Goal: Task Accomplishment & Management: Complete application form

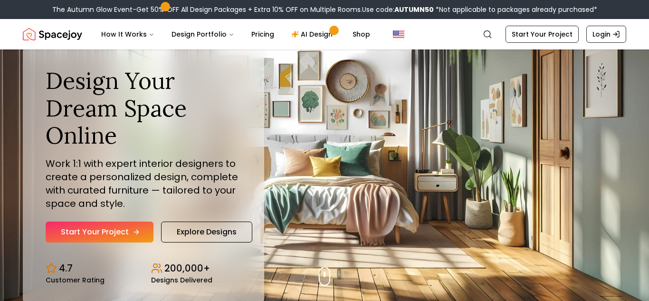
click at [130, 226] on link "Start Your Project" at bounding box center [100, 231] width 108 height 21
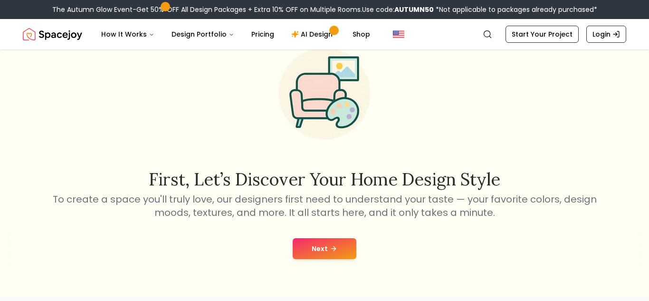
scroll to position [44, 0]
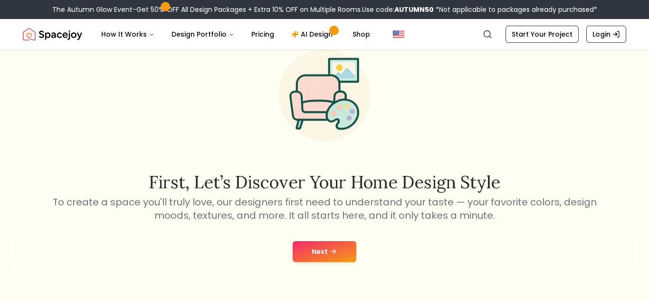
click at [319, 253] on button "Next" at bounding box center [325, 251] width 64 height 21
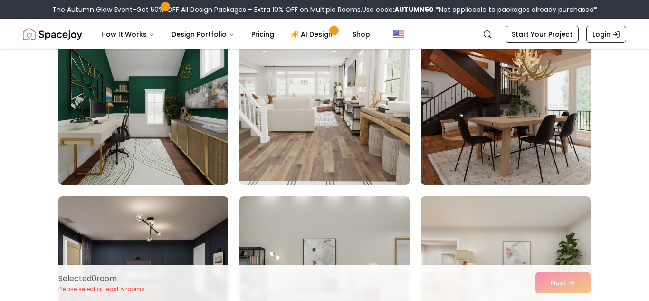
scroll to position [563, 0]
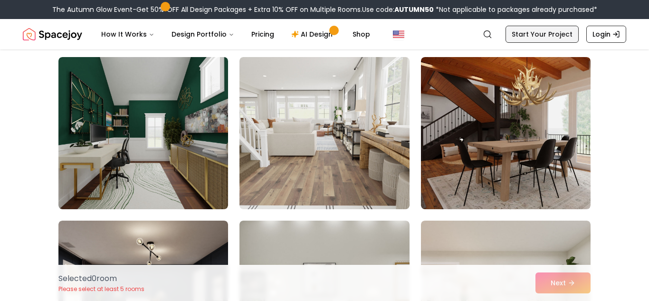
click at [537, 35] on link "Start Your Project" at bounding box center [542, 34] width 73 height 17
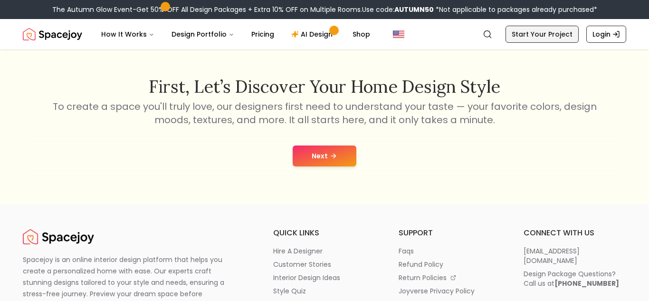
scroll to position [177, 0]
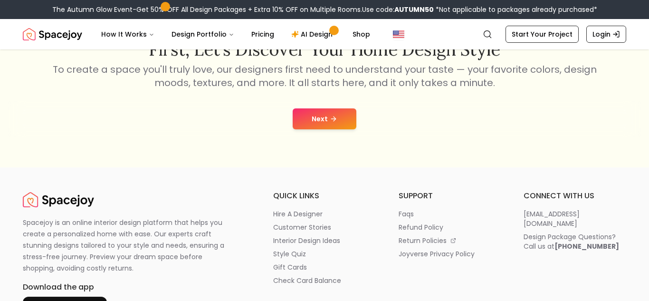
click at [343, 116] on button "Next" at bounding box center [325, 118] width 64 height 21
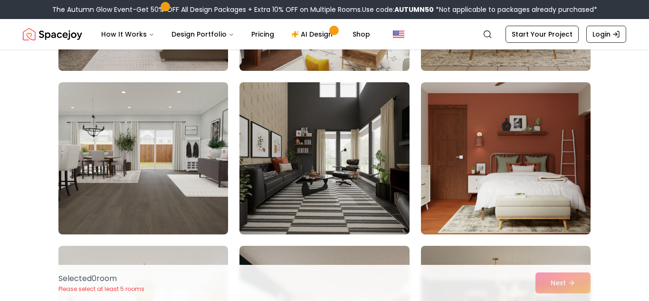
scroll to position [3168, 0]
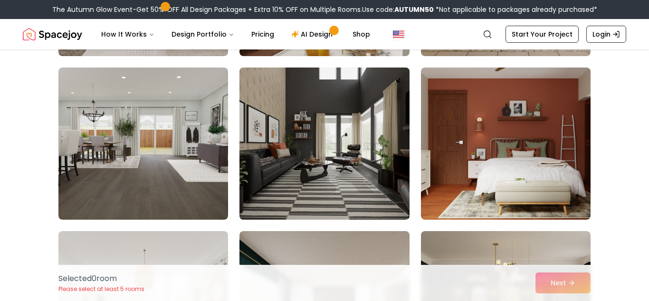
click at [393, 149] on img at bounding box center [324, 144] width 178 height 160
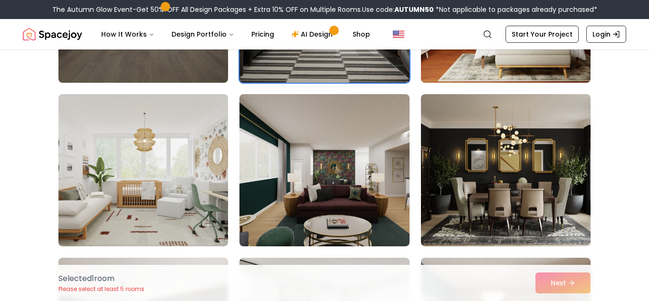
scroll to position [3320, 0]
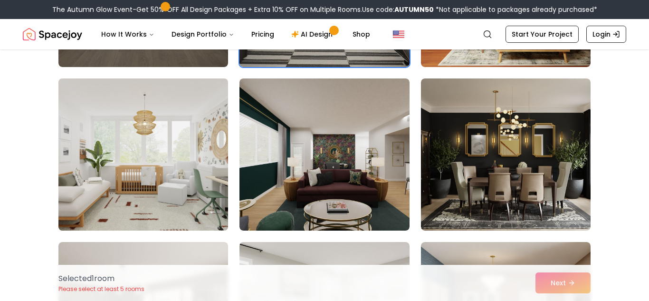
click at [206, 159] on img at bounding box center [143, 155] width 178 height 160
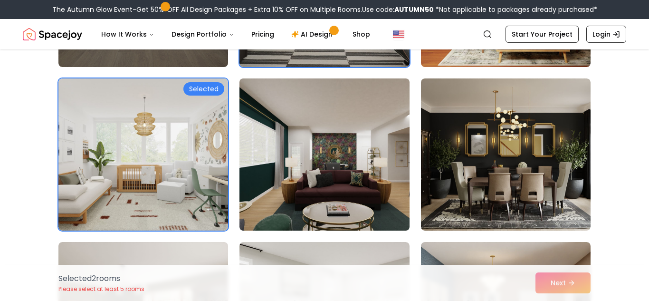
click at [262, 164] on img at bounding box center [324, 155] width 178 height 160
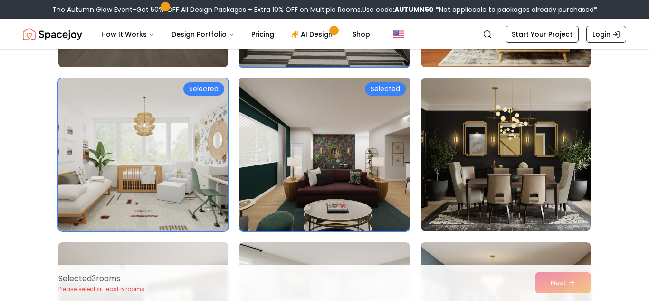
click at [444, 167] on img at bounding box center [506, 155] width 178 height 160
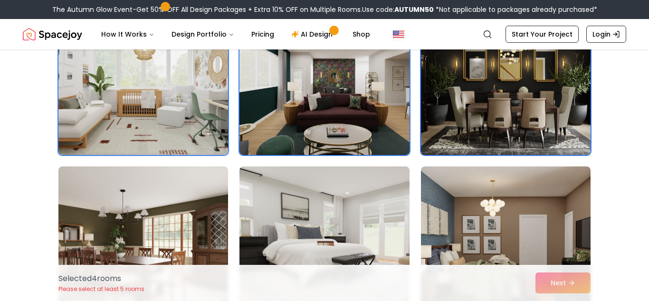
scroll to position [3424, 0]
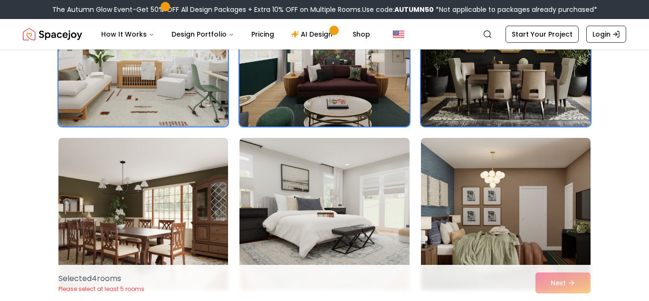
click at [444, 167] on img at bounding box center [506, 214] width 170 height 152
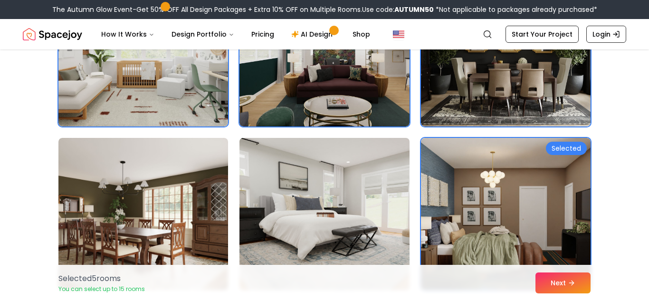
click at [356, 173] on img at bounding box center [324, 214] width 178 height 160
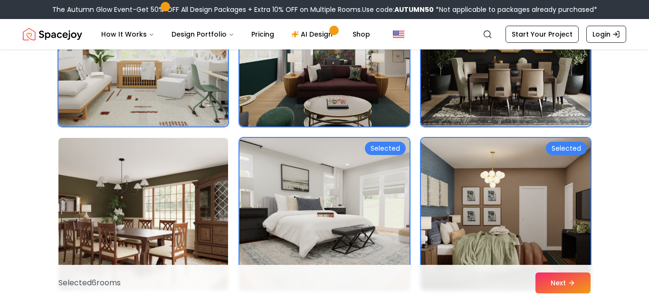
click at [210, 169] on img at bounding box center [143, 214] width 178 height 160
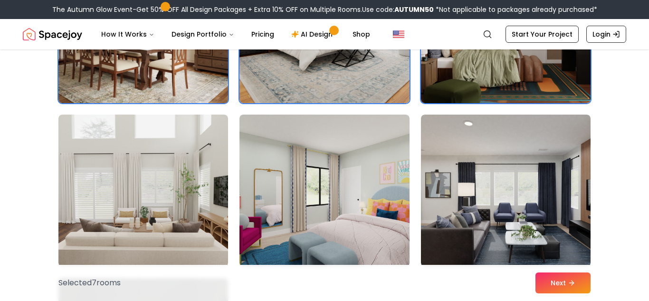
scroll to position [3619, 0]
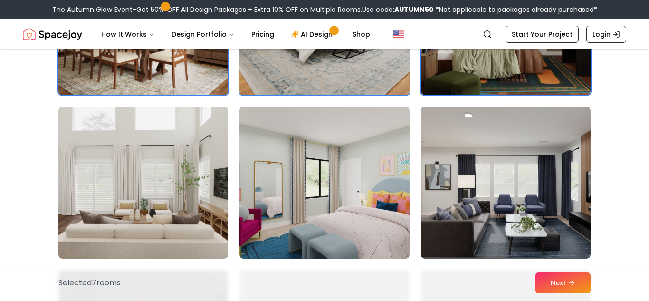
click at [210, 169] on img at bounding box center [143, 182] width 170 height 152
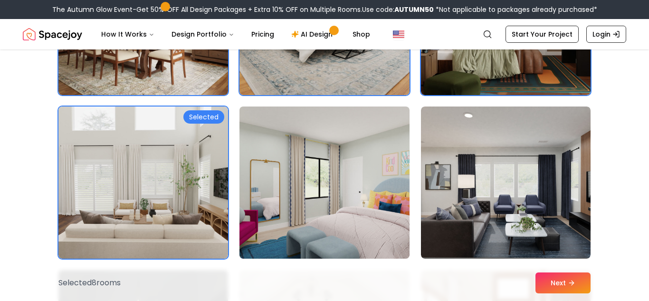
click at [325, 184] on img at bounding box center [324, 183] width 178 height 160
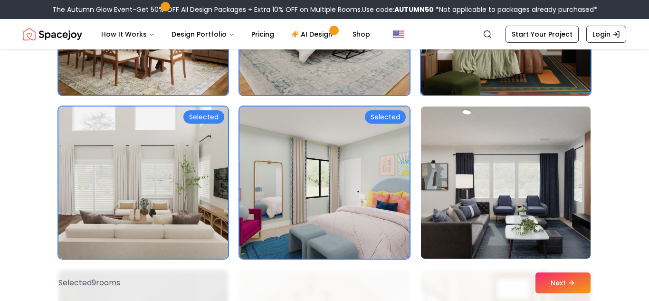
click at [492, 171] on img at bounding box center [506, 183] width 178 height 160
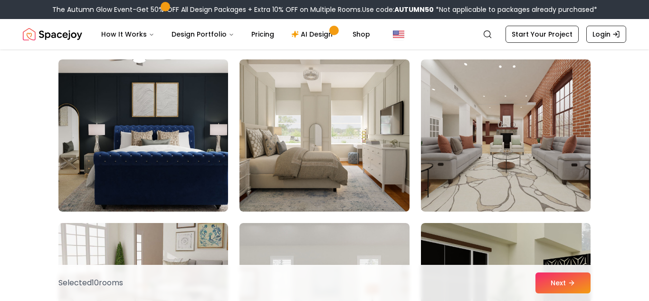
scroll to position [3997, 0]
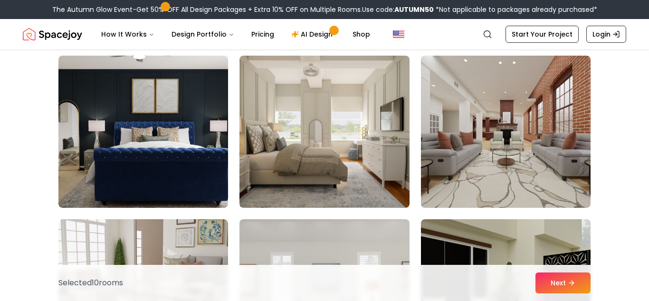
click at [492, 171] on img at bounding box center [506, 132] width 170 height 152
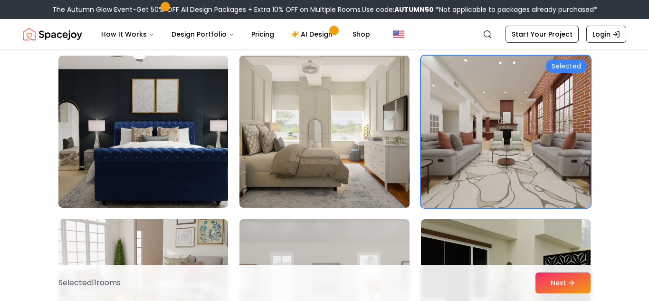
click at [378, 155] on img at bounding box center [324, 132] width 178 height 160
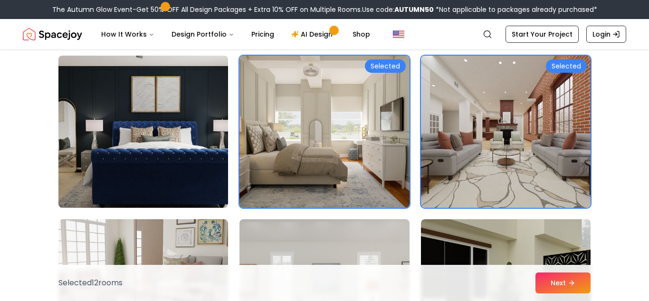
click at [224, 133] on img at bounding box center [143, 132] width 178 height 160
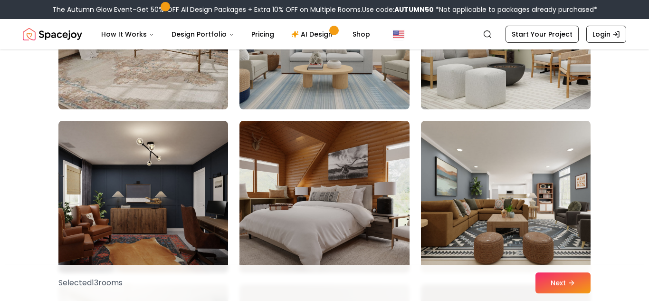
scroll to position [4263, 0]
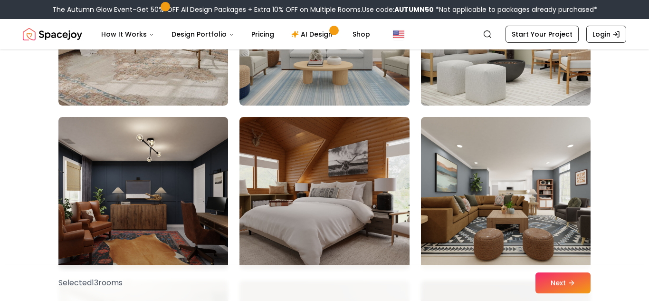
click at [437, 103] on img at bounding box center [506, 30] width 178 height 160
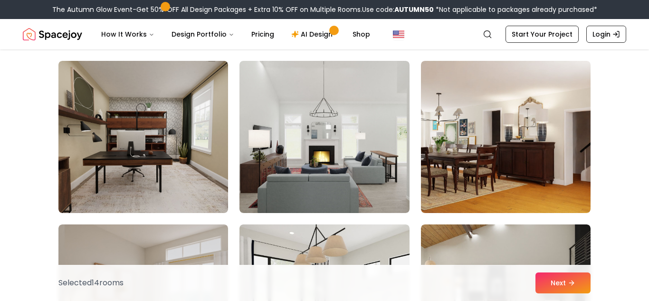
scroll to position [4806, 0]
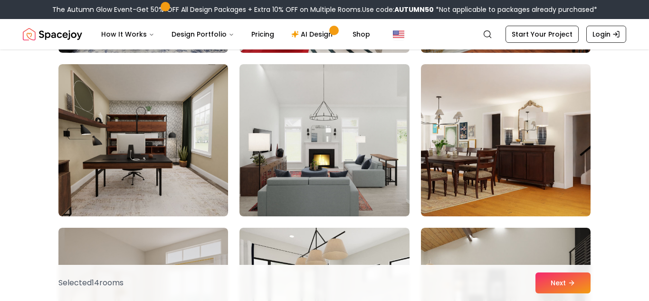
click at [324, 157] on img at bounding box center [325, 140] width 170 height 152
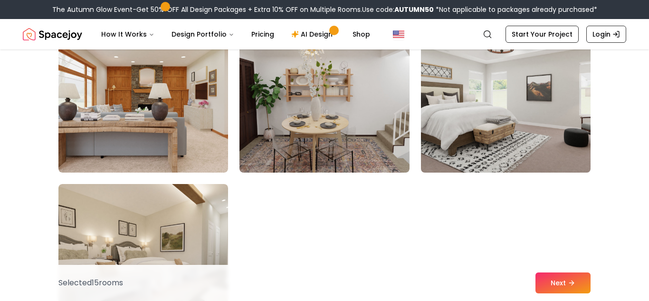
scroll to position [5363, 0]
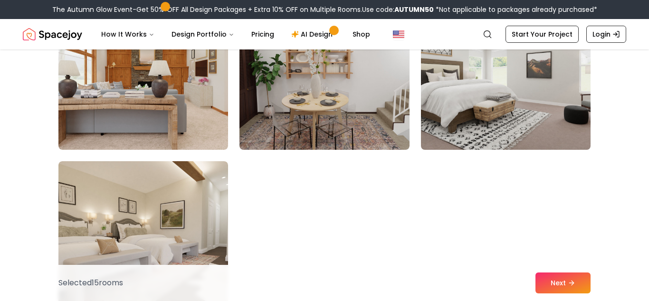
click at [474, 113] on img at bounding box center [506, 74] width 178 height 160
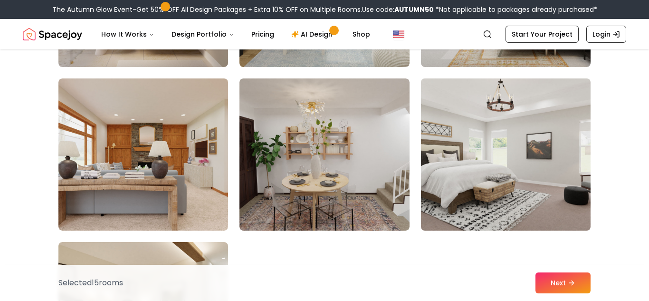
scroll to position [5282, 0]
click at [474, 113] on img at bounding box center [506, 155] width 178 height 160
click at [499, 106] on img at bounding box center [506, 155] width 178 height 160
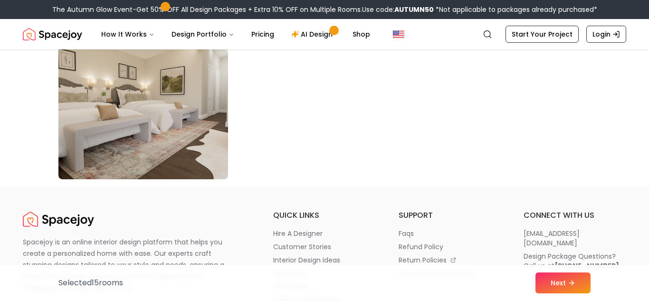
scroll to position [5500, 0]
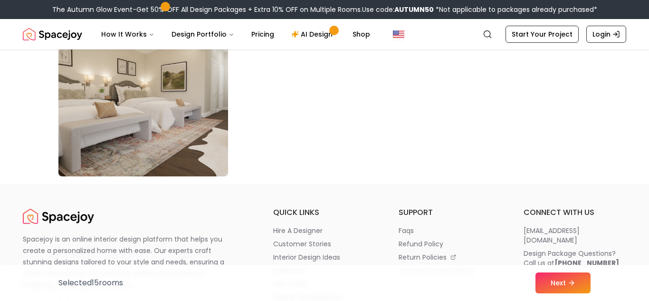
click at [209, 131] on img at bounding box center [143, 100] width 178 height 160
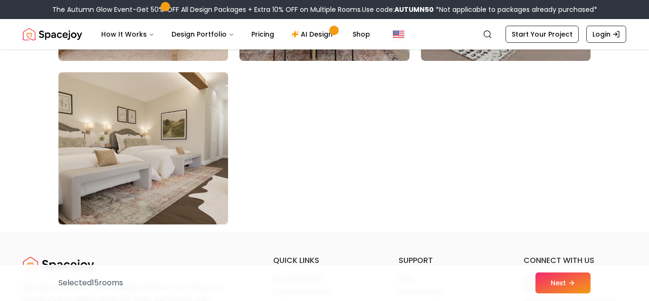
scroll to position [5450, 0]
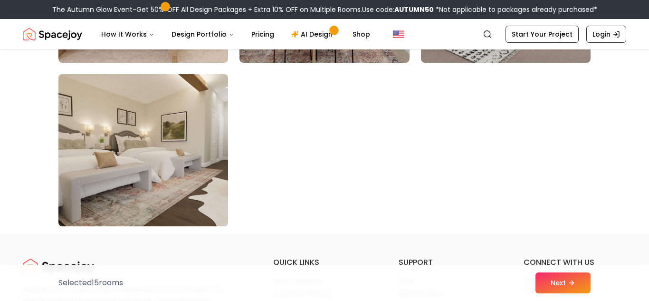
click at [209, 131] on img at bounding box center [143, 150] width 178 height 160
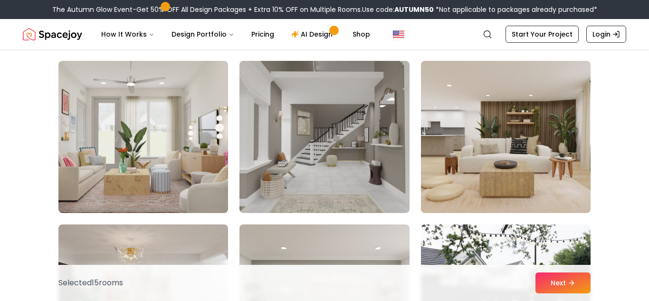
scroll to position [72, 0]
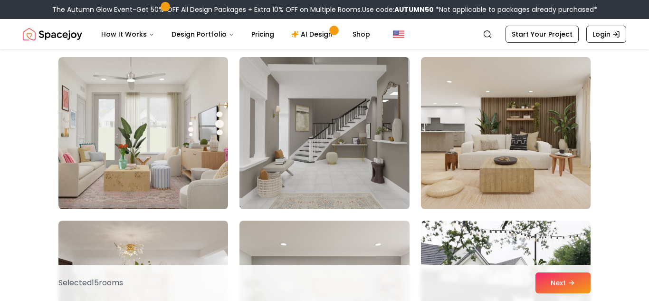
click at [269, 138] on img at bounding box center [324, 133] width 178 height 160
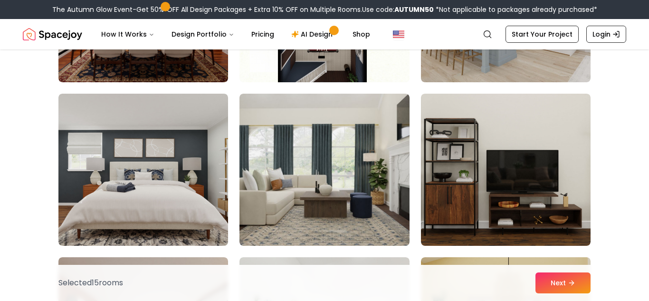
scroll to position [3320, 0]
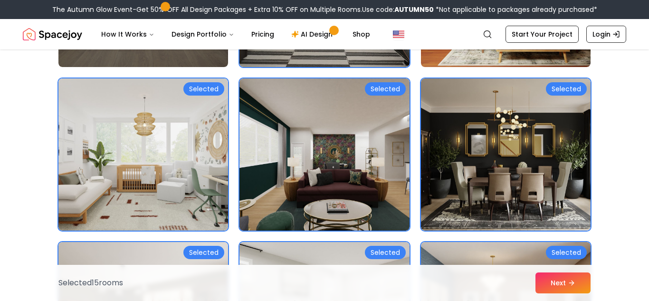
click at [271, 139] on img at bounding box center [325, 154] width 170 height 152
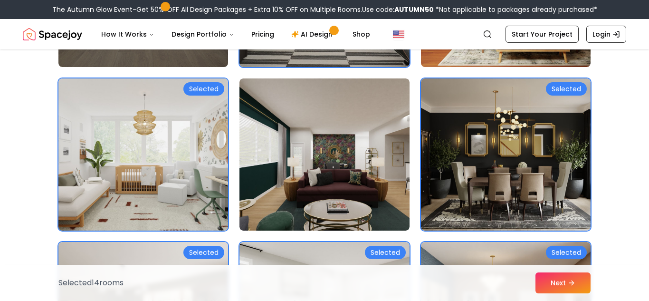
click at [194, 147] on img at bounding box center [143, 155] width 178 height 160
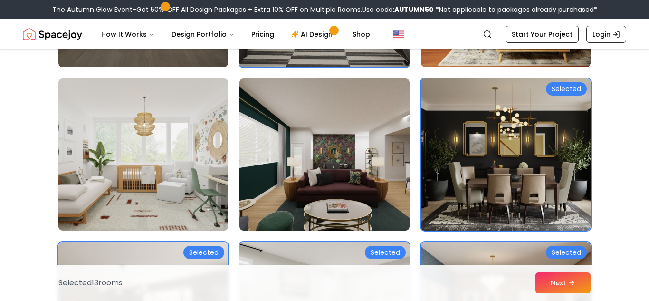
click at [462, 134] on img at bounding box center [506, 155] width 178 height 160
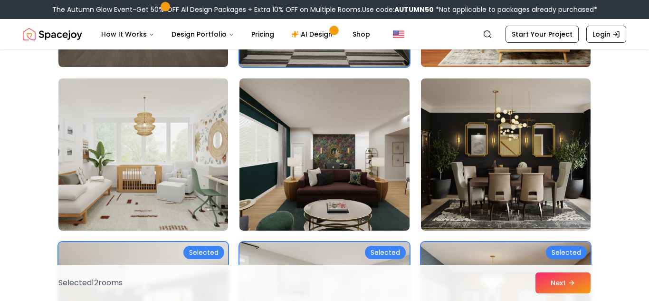
click at [222, 253] on div "Selected" at bounding box center [203, 252] width 41 height 13
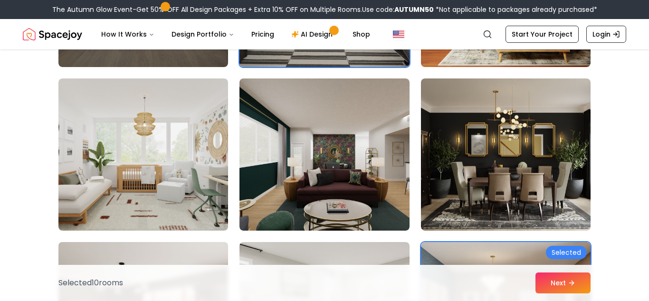
click at [428, 265] on div "Selected 10 room s Next" at bounding box center [324, 283] width 547 height 36
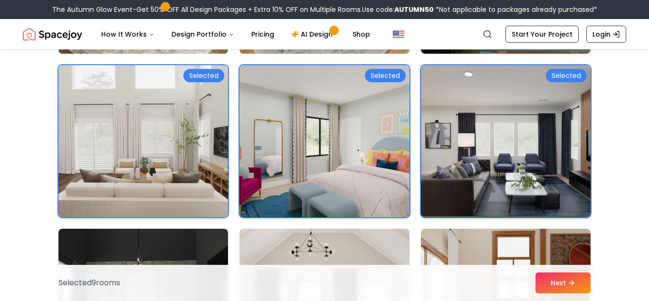
scroll to position [3691, 0]
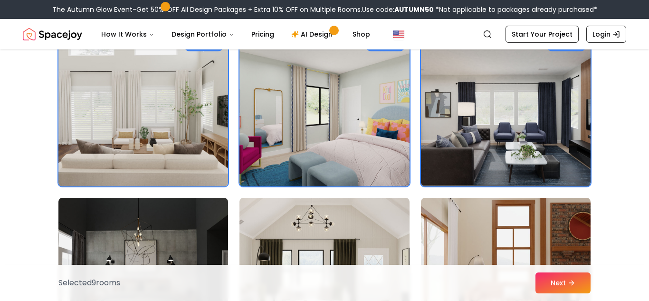
click at [228, 165] on img at bounding box center [143, 110] width 178 height 160
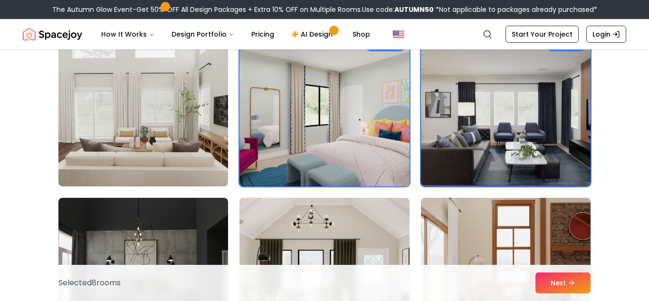
click at [331, 164] on img at bounding box center [324, 110] width 178 height 160
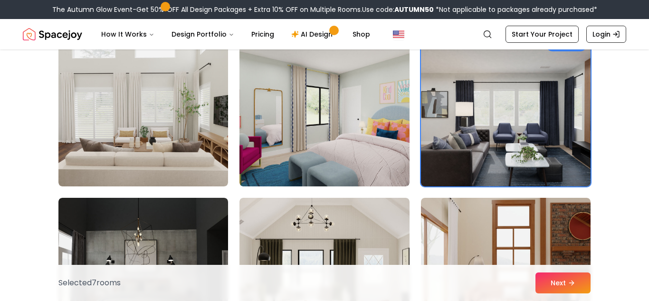
click at [485, 148] on img at bounding box center [506, 110] width 178 height 160
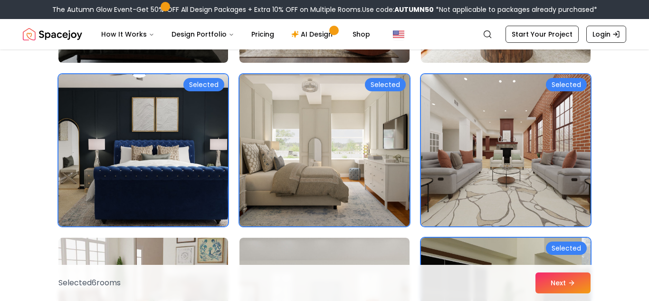
scroll to position [3979, 0]
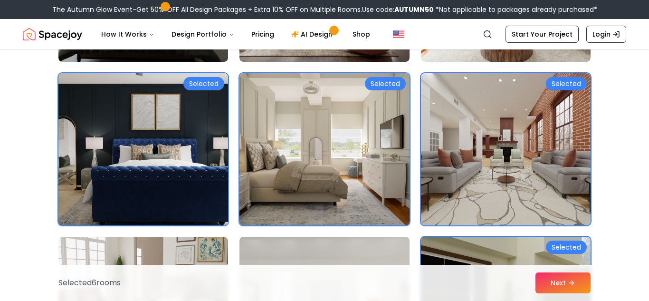
click at [176, 160] on img at bounding box center [143, 149] width 178 height 160
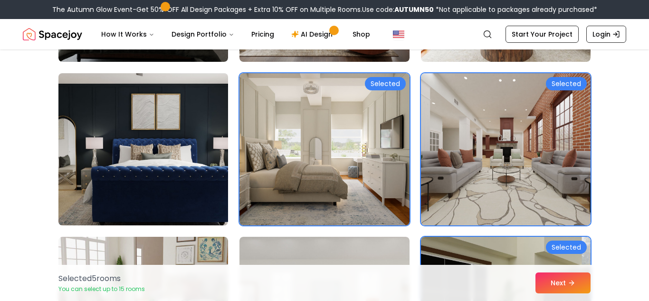
click at [176, 160] on img at bounding box center [143, 149] width 178 height 160
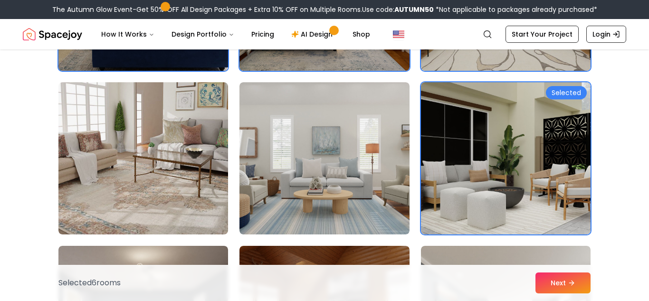
scroll to position [4134, 0]
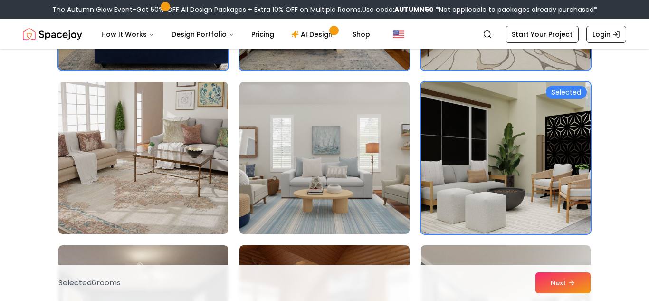
click at [434, 153] on img at bounding box center [506, 158] width 178 height 160
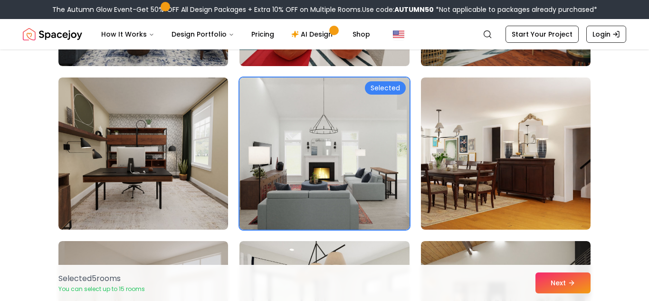
scroll to position [4831, 0]
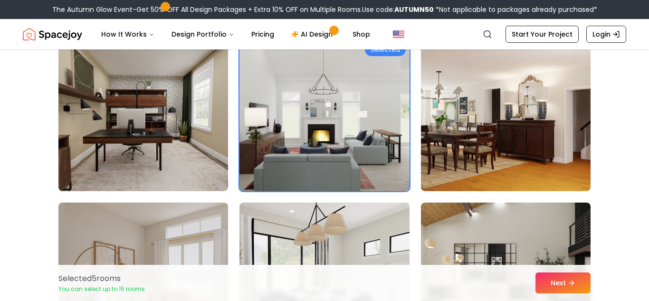
click at [367, 134] on img at bounding box center [324, 115] width 178 height 160
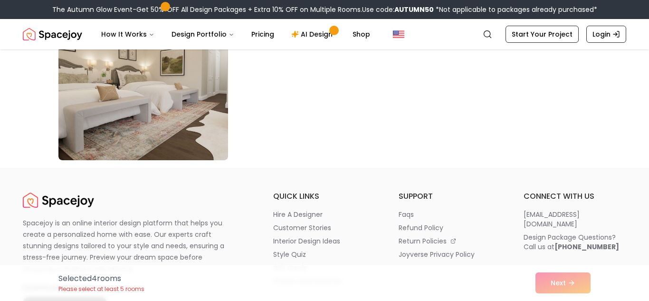
scroll to position [5503, 0]
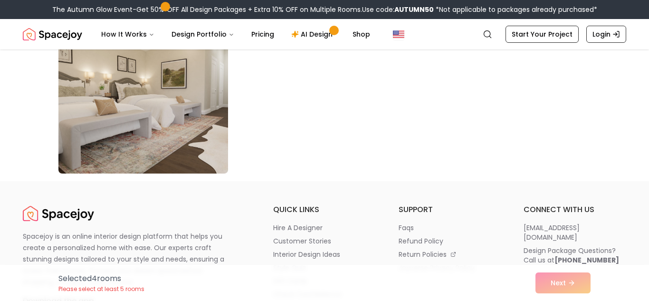
click at [222, 133] on img at bounding box center [143, 98] width 178 height 160
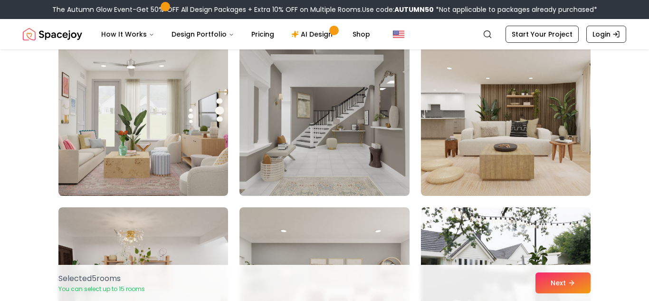
scroll to position [90, 0]
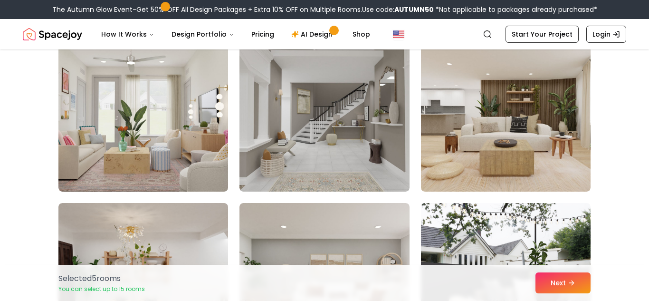
click at [222, 133] on img at bounding box center [143, 115] width 170 height 152
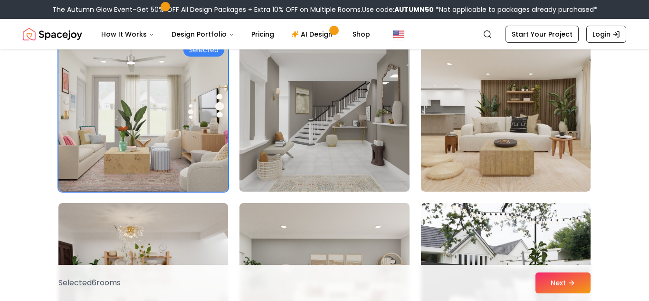
click at [312, 134] on img at bounding box center [324, 116] width 178 height 160
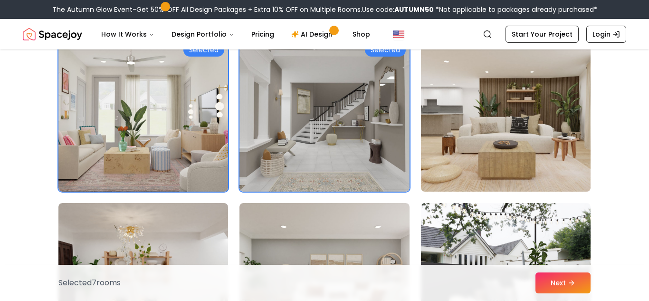
click at [469, 124] on img at bounding box center [506, 116] width 178 height 160
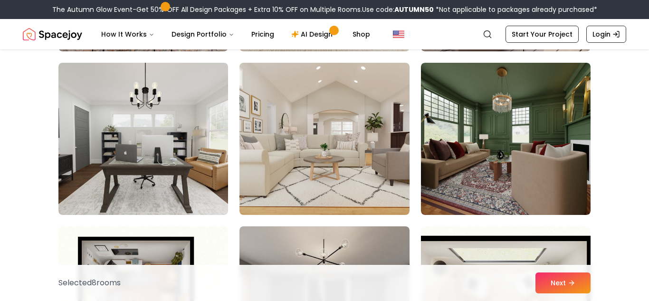
scroll to position [404, 0]
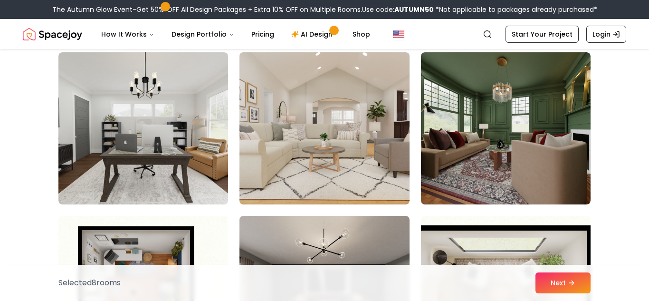
click at [368, 148] on img at bounding box center [324, 128] width 178 height 160
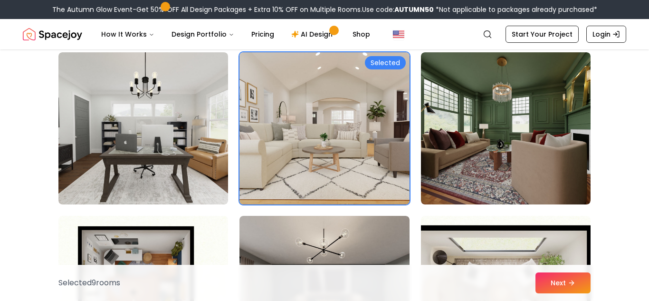
click at [379, 149] on img at bounding box center [324, 128] width 178 height 160
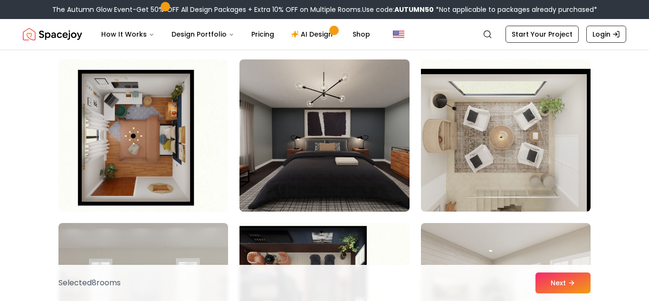
scroll to position [578, 0]
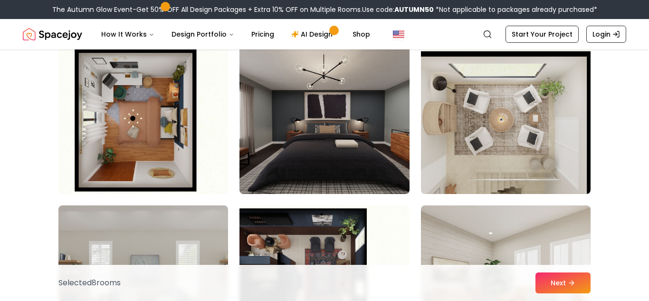
click at [195, 162] on img at bounding box center [143, 118] width 178 height 160
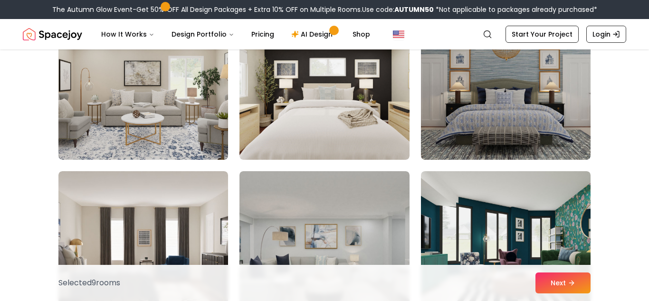
scroll to position [1080, 0]
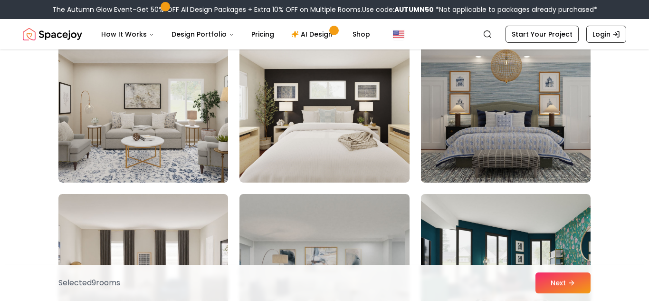
click at [349, 148] on img at bounding box center [325, 106] width 170 height 152
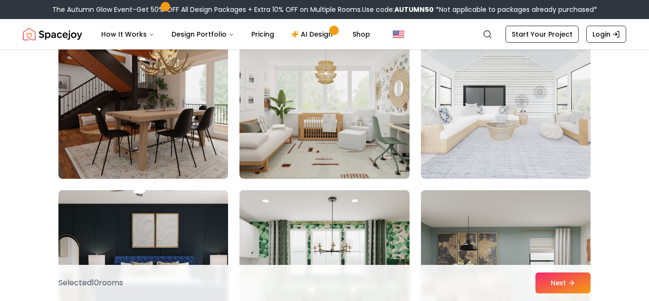
scroll to position [1412, 0]
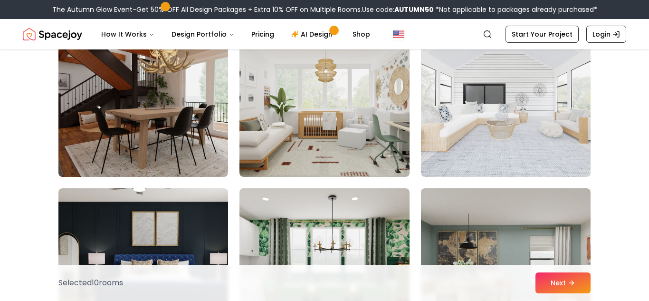
click at [349, 148] on img at bounding box center [325, 101] width 170 height 152
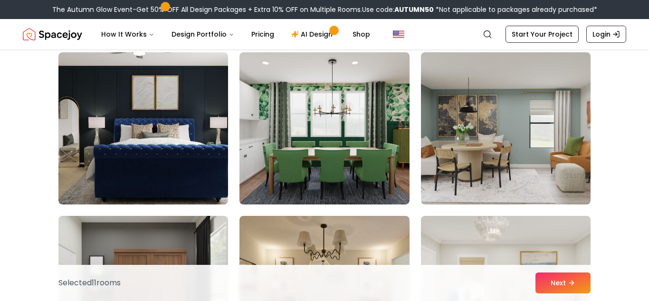
click at [349, 148] on img at bounding box center [325, 128] width 170 height 152
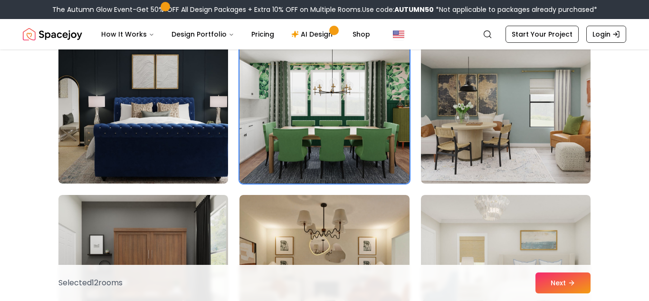
scroll to position [1564, 0]
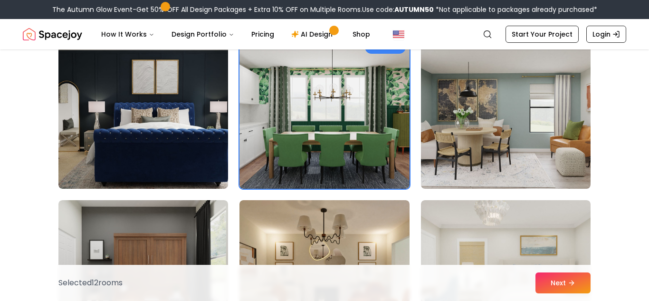
click at [349, 148] on img at bounding box center [325, 113] width 170 height 152
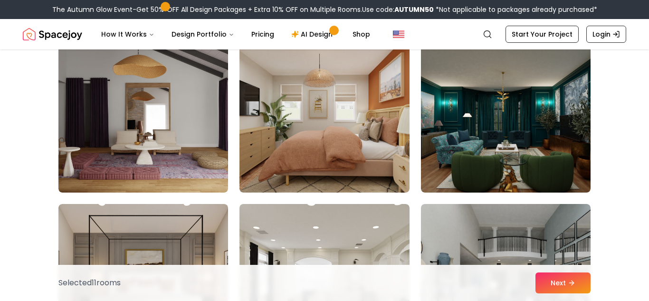
scroll to position [2217, 0]
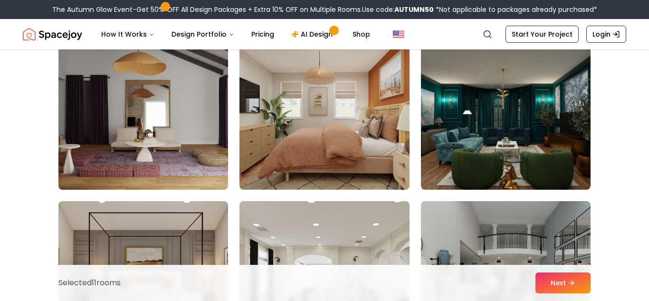
click at [349, 148] on img at bounding box center [325, 114] width 170 height 152
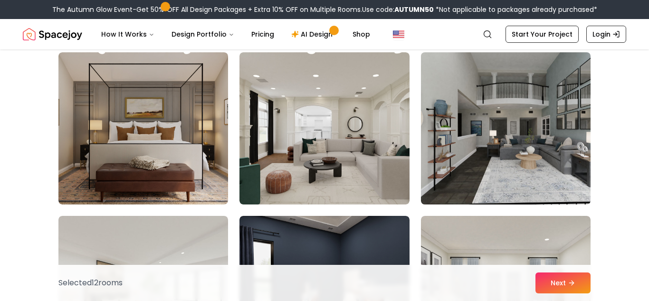
scroll to position [2349, 0]
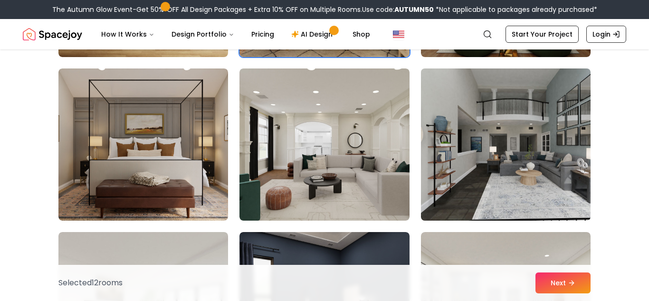
click at [509, 137] on img at bounding box center [506, 145] width 178 height 160
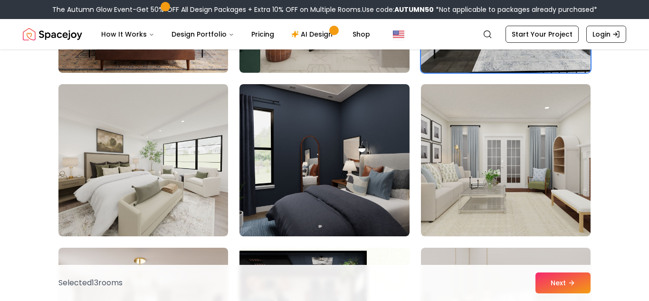
scroll to position [2502, 0]
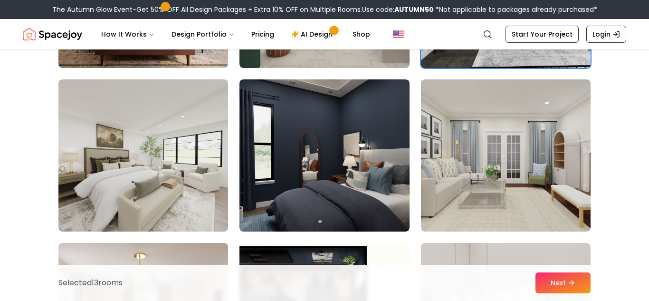
click at [509, 137] on img at bounding box center [506, 155] width 170 height 152
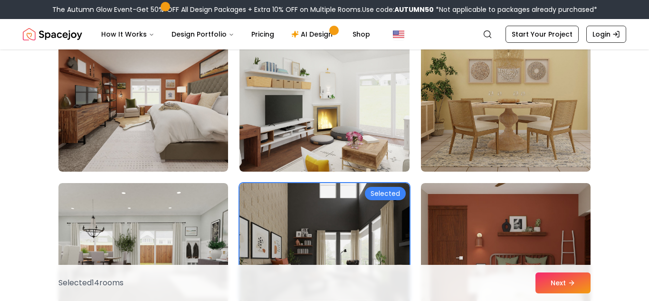
scroll to position [3051, 0]
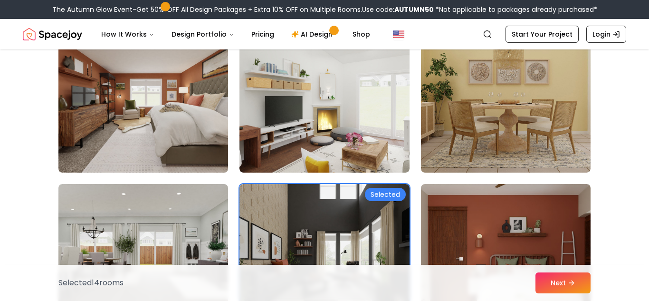
click at [210, 132] on img at bounding box center [143, 97] width 178 height 160
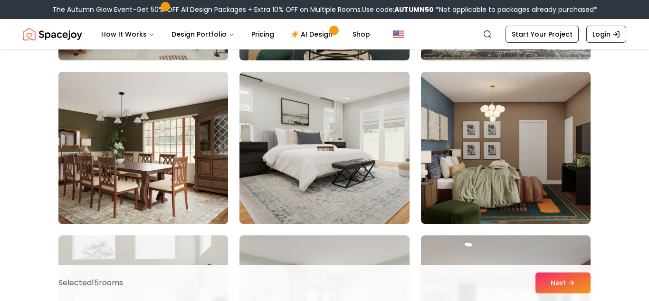
scroll to position [3493, 0]
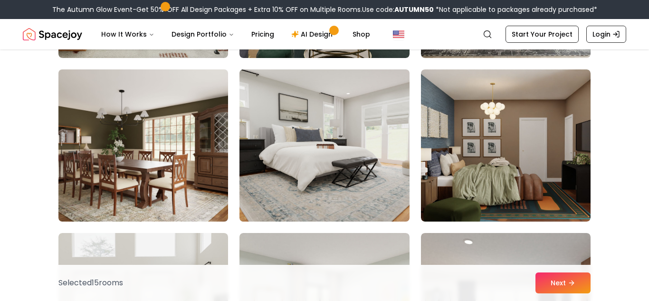
click at [314, 152] on img at bounding box center [324, 146] width 178 height 160
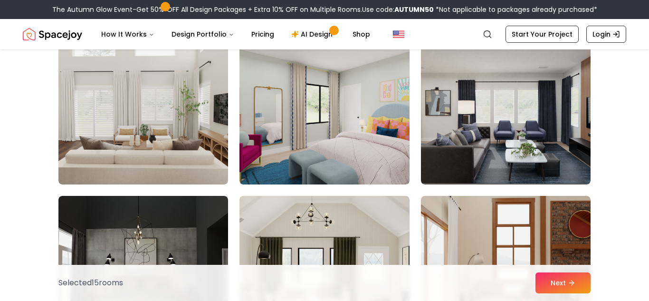
scroll to position [3696, 0]
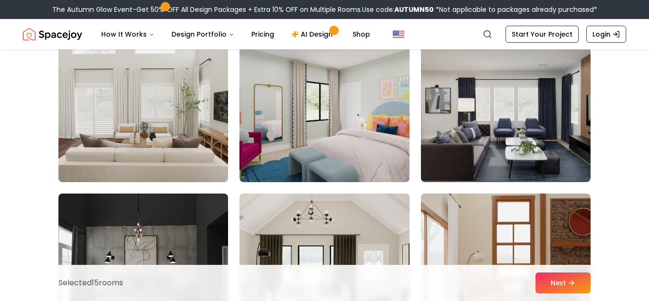
click at [314, 152] on img at bounding box center [325, 106] width 170 height 152
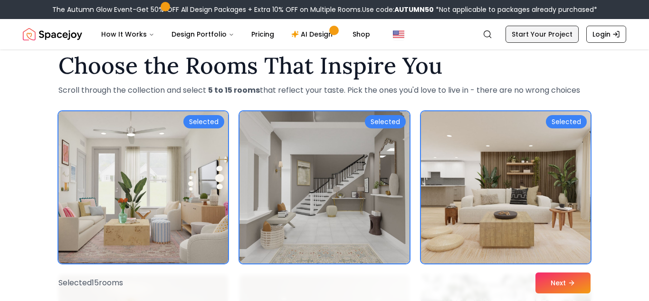
scroll to position [22, 0]
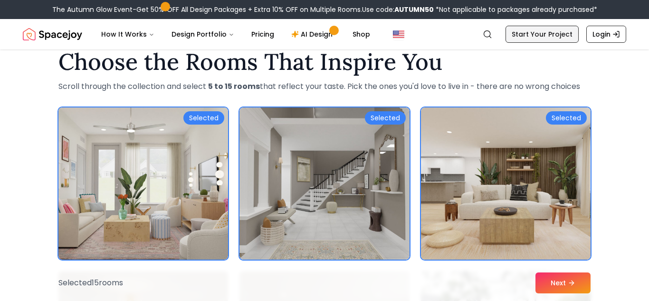
click at [551, 41] on link "Start Your Project" at bounding box center [542, 34] width 73 height 17
